Goal: Purchase product/service

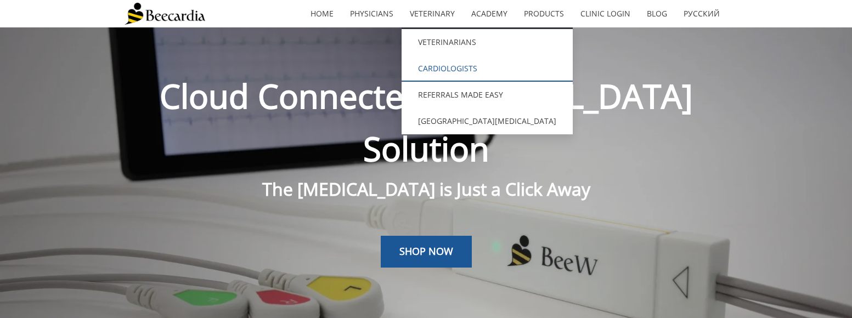
click at [443, 61] on link "Cardiologists" at bounding box center [486, 68] width 171 height 26
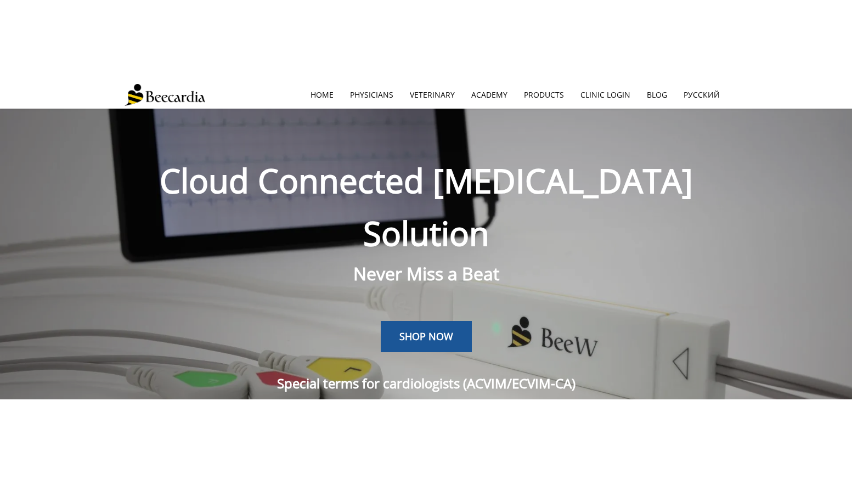
scroll to position [27, 0]
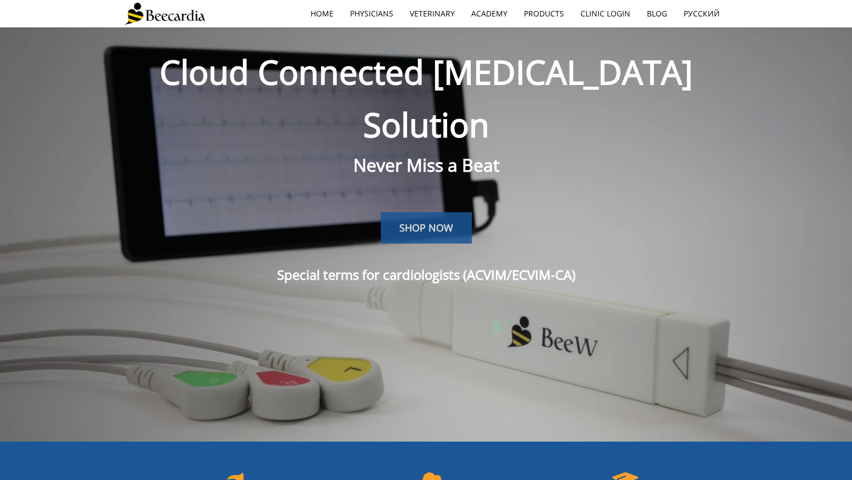
click at [417, 221] on span "SHOP NOW" at bounding box center [426, 227] width 54 height 13
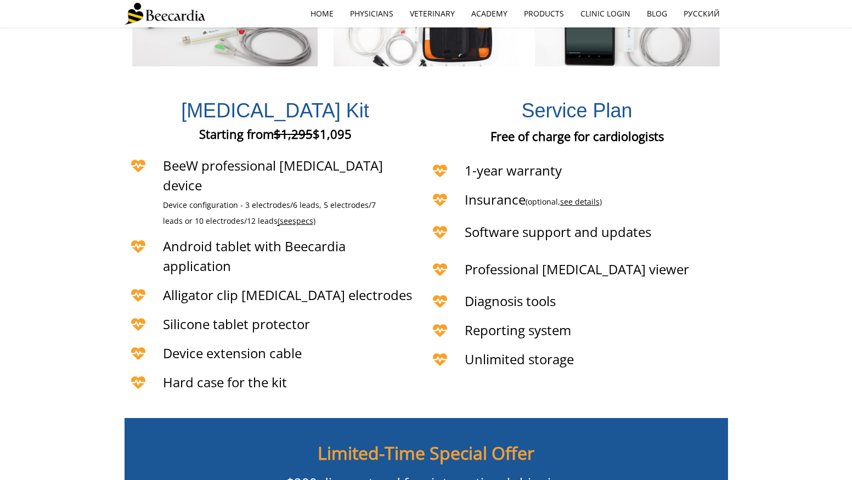
scroll to position [2501, 0]
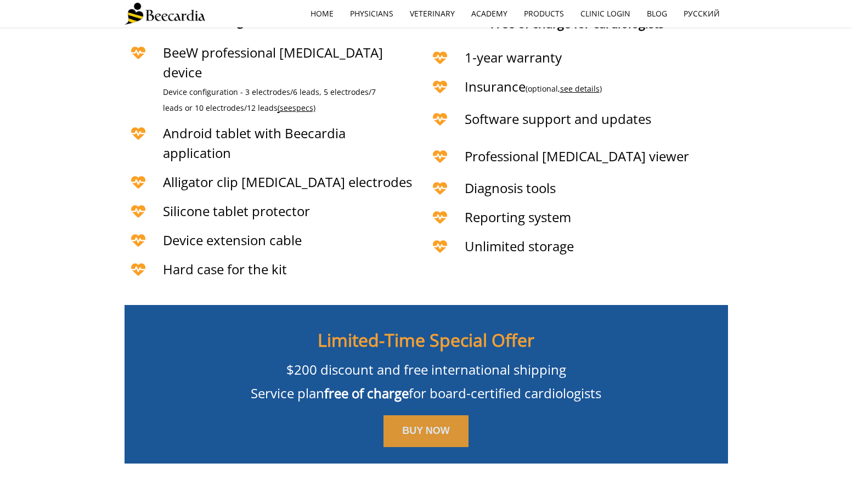
click at [419, 317] on link "BUY NOW" at bounding box center [425, 431] width 85 height 32
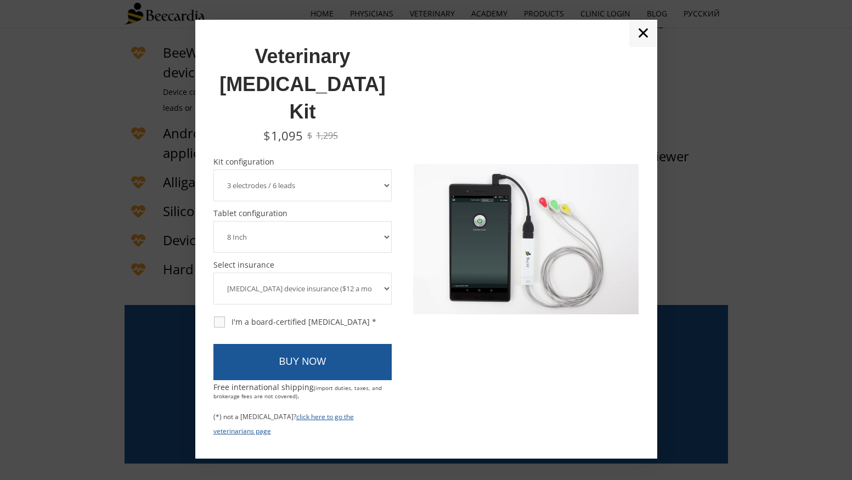
click at [214, 317] on div "I'm a board-certified cardiologist *" at bounding box center [295, 322] width 162 height 10
click at [213, 316] on input "I'm a board-certified cardiologist *" at bounding box center [213, 316] width 1 height 1
checkbox input "true"
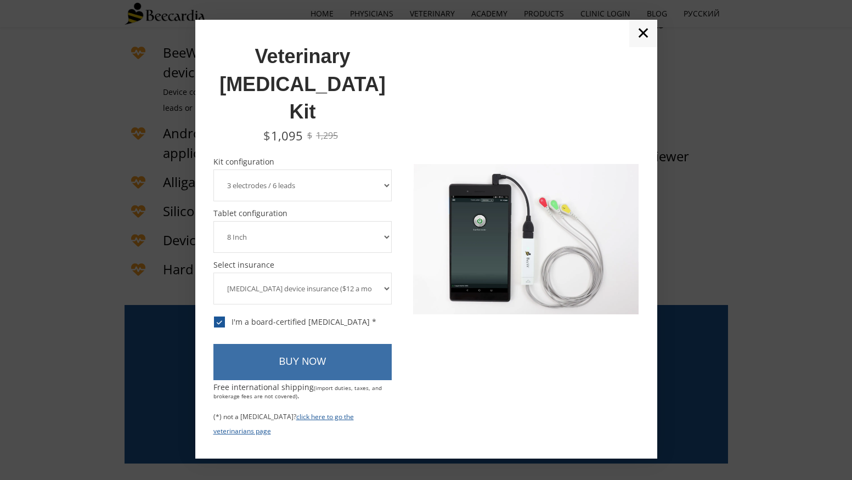
click at [263, 317] on link "BUY NOW" at bounding box center [302, 362] width 179 height 36
